Goal: Register for event/course

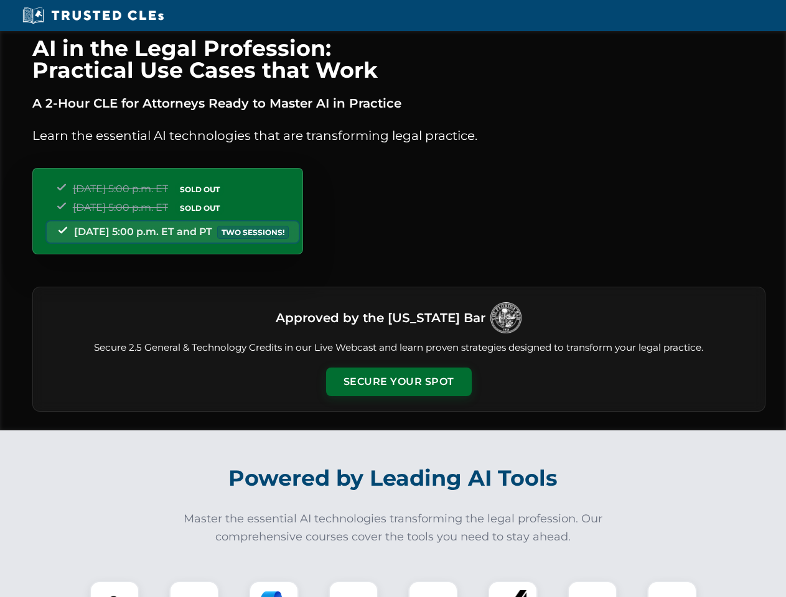
click at [398, 382] on button "Secure Your Spot" at bounding box center [399, 382] width 146 height 29
click at [114, 589] on img at bounding box center [114, 606] width 36 height 36
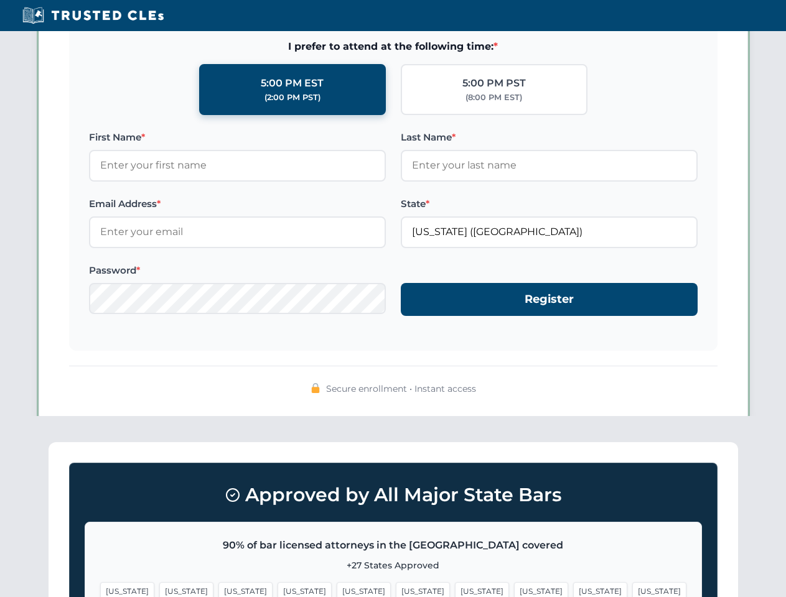
click at [455, 589] on span "[US_STATE]" at bounding box center [482, 591] width 54 height 18
click at [573, 589] on span "[US_STATE]" at bounding box center [600, 591] width 54 height 18
